Goal: Book appointment/travel/reservation

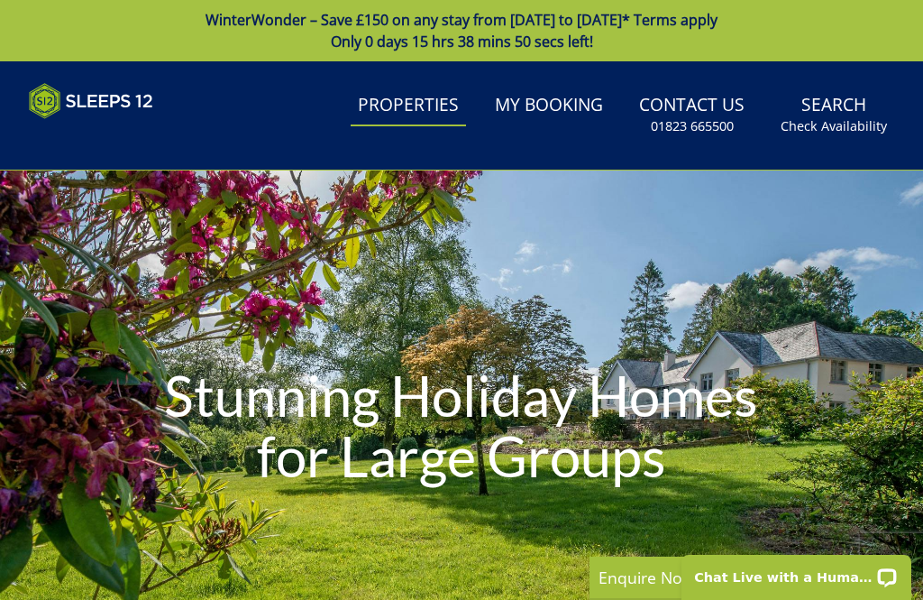
click at [843, 117] on small "Check Availability" at bounding box center [834, 126] width 106 height 18
click at [841, 106] on link "Search Check Availability" at bounding box center [834, 115] width 121 height 59
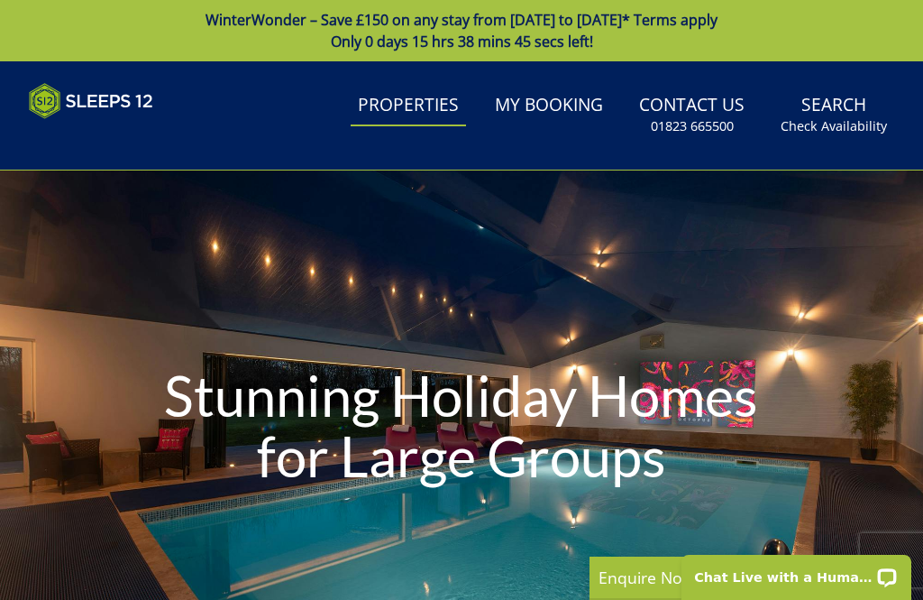
click at [848, 128] on small "Check Availability" at bounding box center [834, 126] width 106 height 18
click at [844, 99] on link "Search Check Availability" at bounding box center [834, 115] width 121 height 59
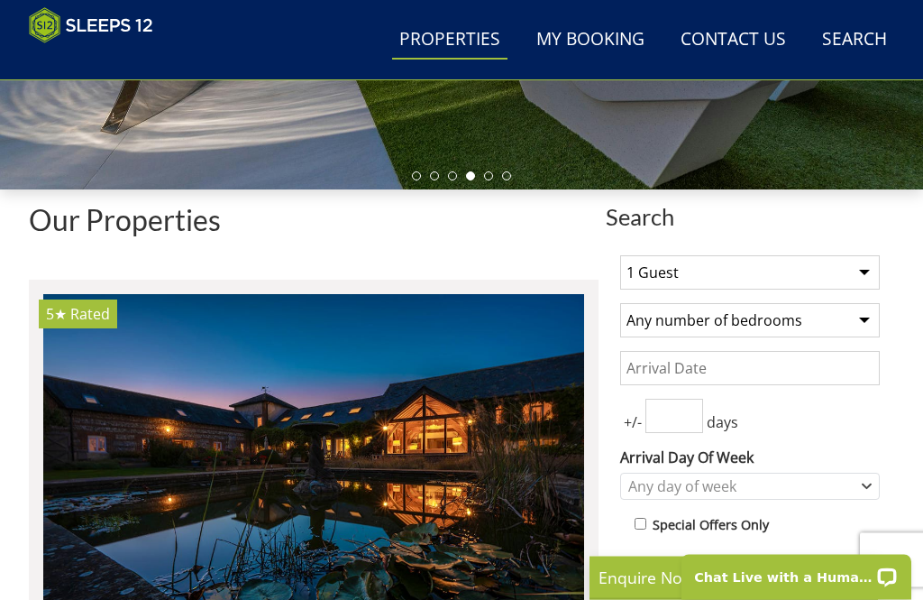
scroll to position [469, 0]
click at [868, 266] on select "1 Guest 2 Guests 3 Guests 4 Guests 5 Guests 6 Guests 7 Guests 8 Guests 9 Guests…" at bounding box center [750, 272] width 260 height 34
select select "10"
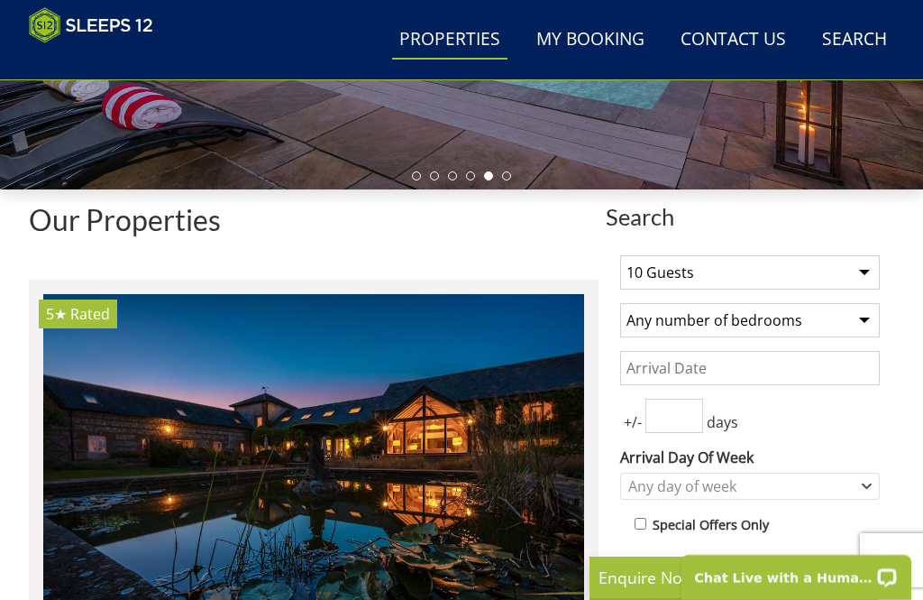
click at [865, 316] on select "Any number of bedrooms 4 Bedrooms 5 Bedrooms 6 Bedrooms 7 Bedrooms 8 Bedrooms 9…" at bounding box center [750, 320] width 260 height 34
select select "5"
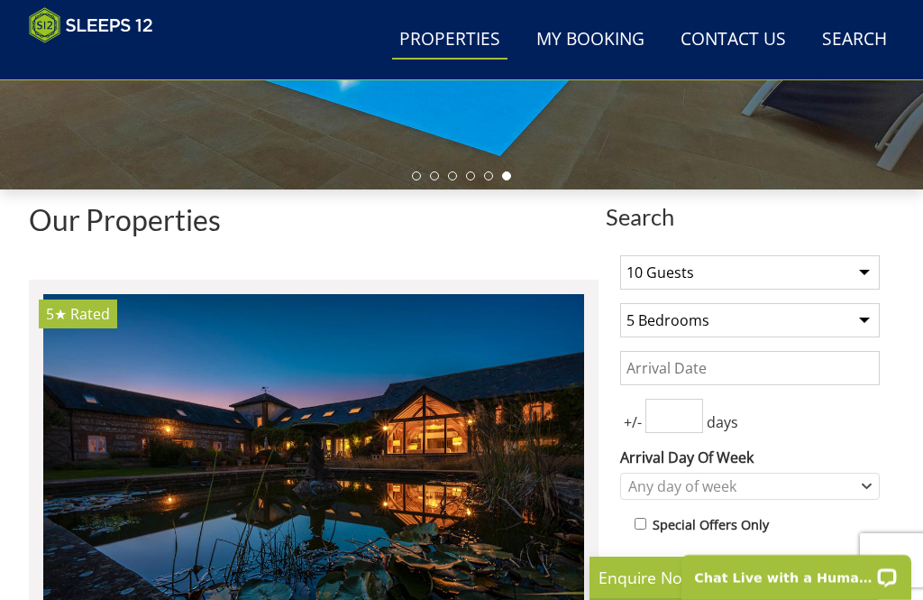
click at [814, 381] on input "Date" at bounding box center [750, 368] width 260 height 34
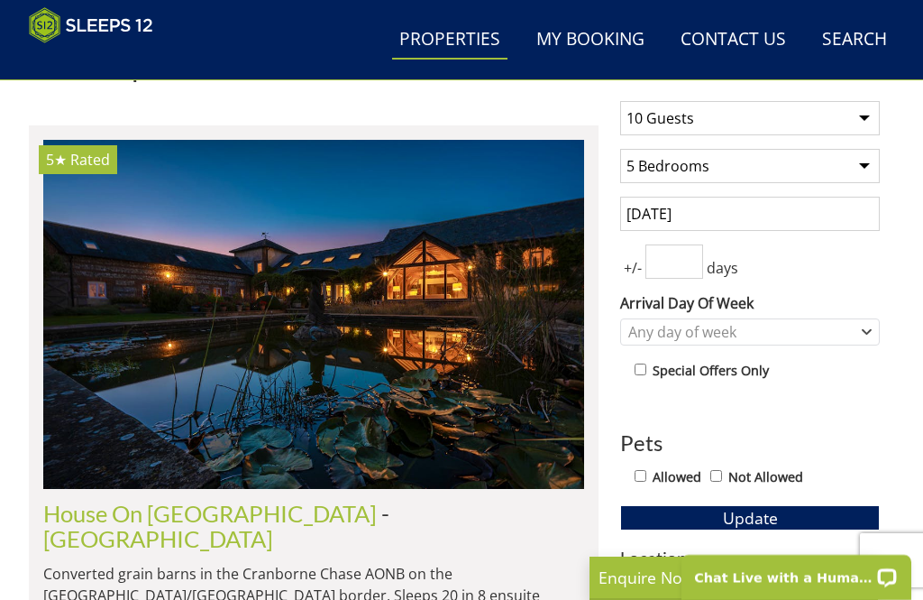
scroll to position [614, 0]
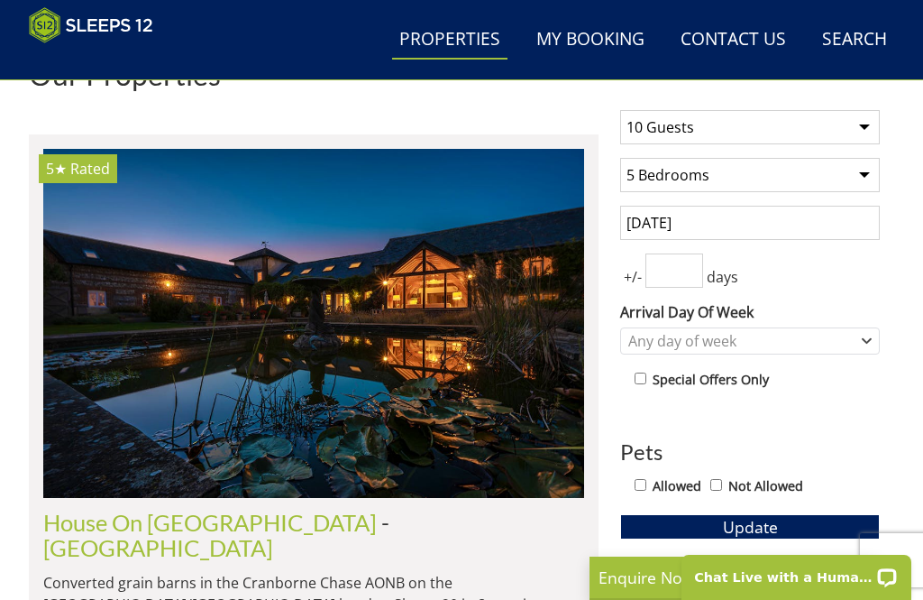
click at [654, 220] on input "[DATE]" at bounding box center [750, 223] width 260 height 34
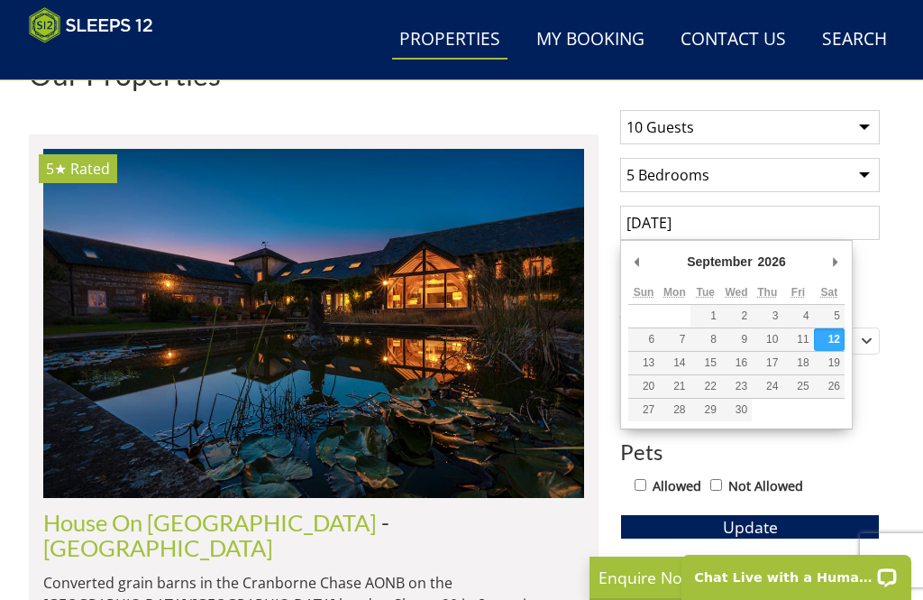
scroll to position [613, 0]
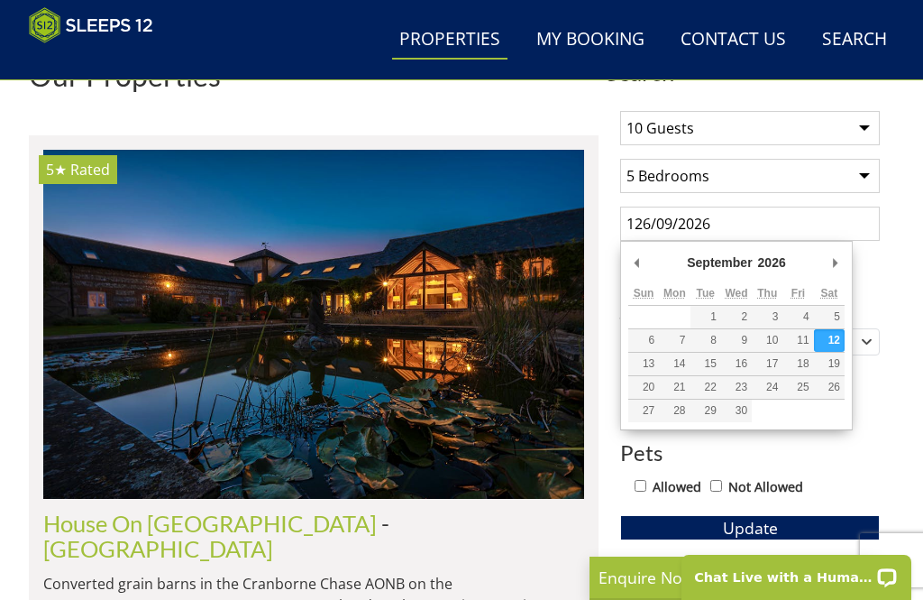
click at [863, 218] on input "126/09/2026" at bounding box center [750, 224] width 260 height 34
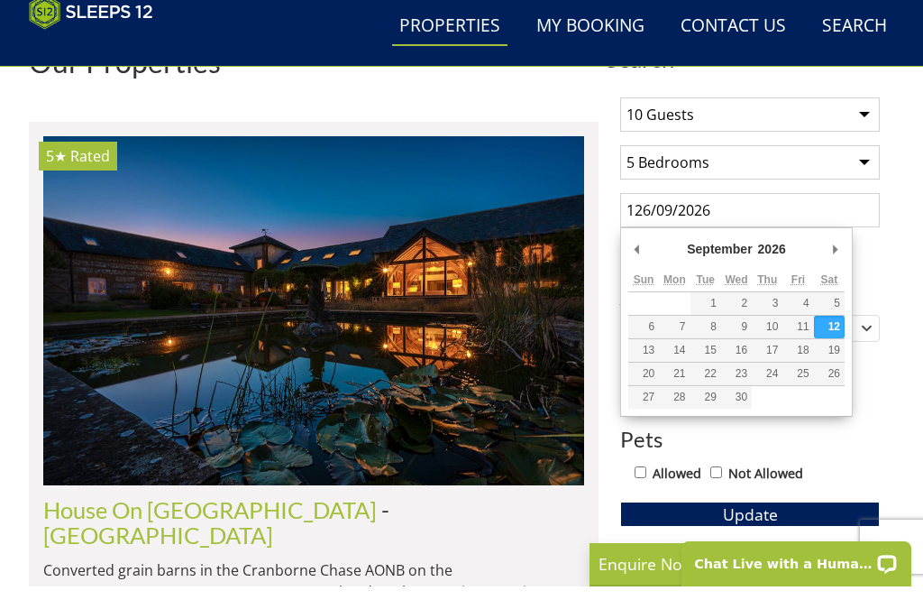
click at [630, 214] on input "126/09/2026" at bounding box center [750, 224] width 260 height 34
click at [667, 207] on input "126/09/2026" at bounding box center [750, 224] width 260 height 34
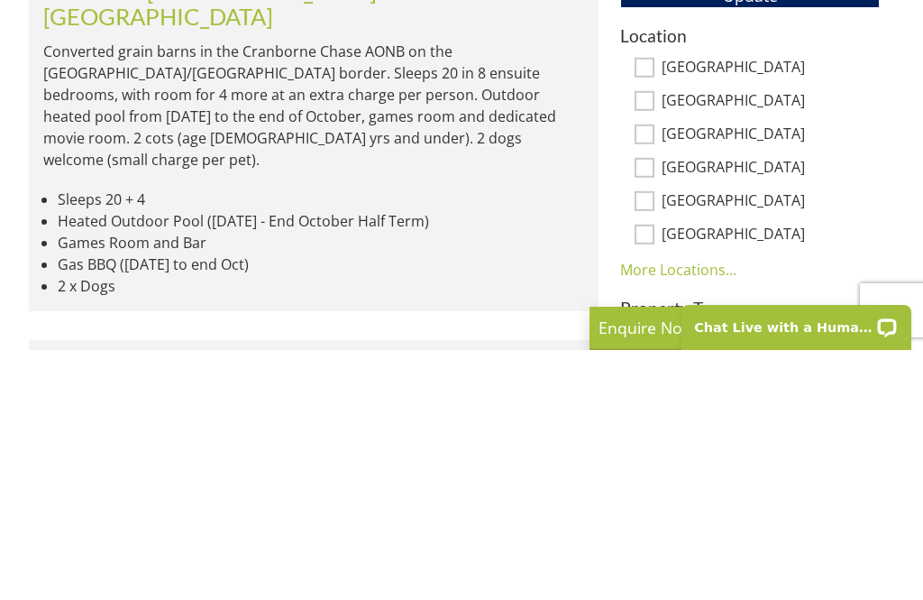
scroll to position [896, 0]
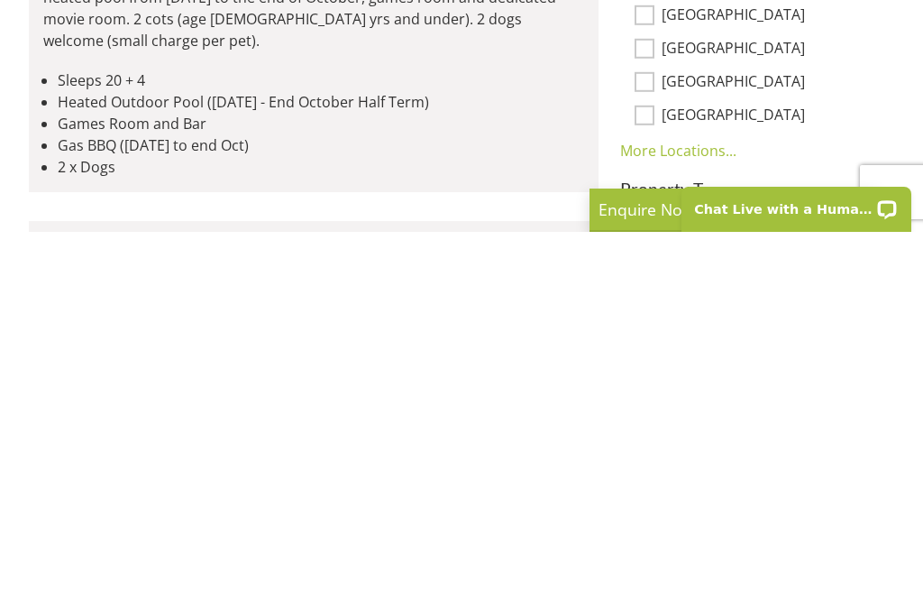
type input "[DATE]"
click at [709, 509] on link "More Locations..." at bounding box center [678, 519] width 116 height 20
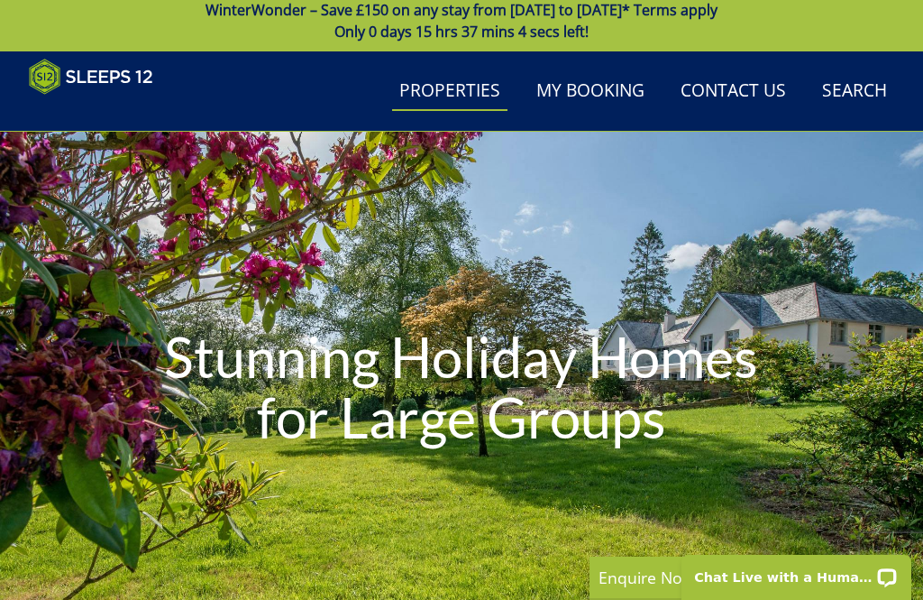
scroll to position [0, 0]
